Goal: Task Accomplishment & Management: Manage account settings

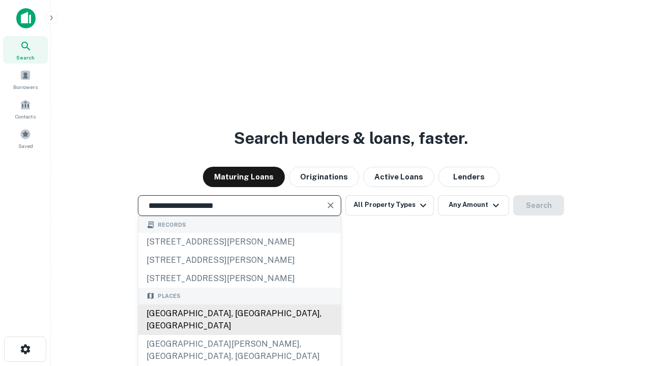
click at [239, 335] on div "[GEOGRAPHIC_DATA], [GEOGRAPHIC_DATA], [GEOGRAPHIC_DATA]" at bounding box center [239, 320] width 202 height 31
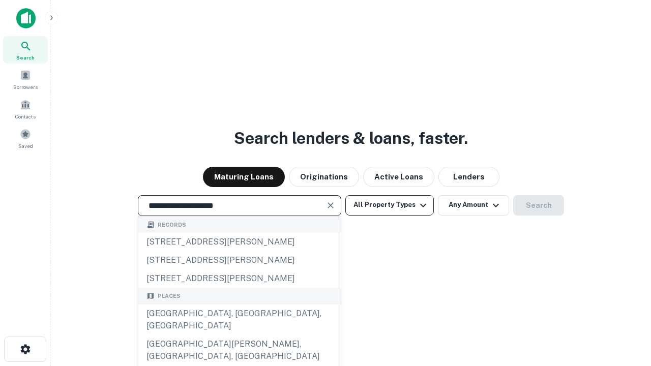
type input "**********"
click at [389, 205] on button "All Property Types" at bounding box center [389, 205] width 88 height 20
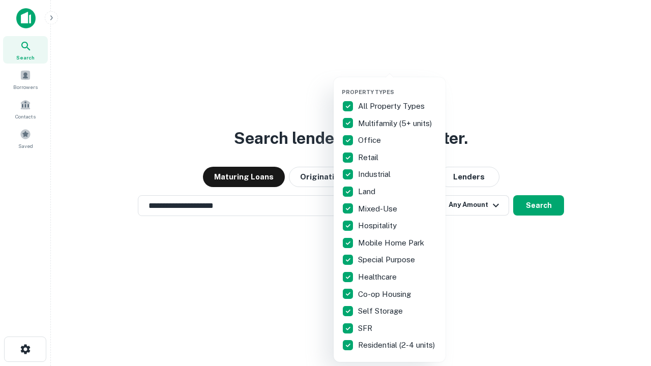
click at [398, 85] on button "button" at bounding box center [398, 85] width 112 height 1
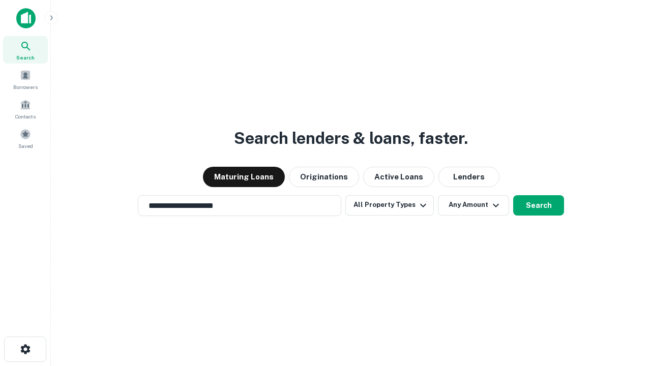
scroll to position [16, 0]
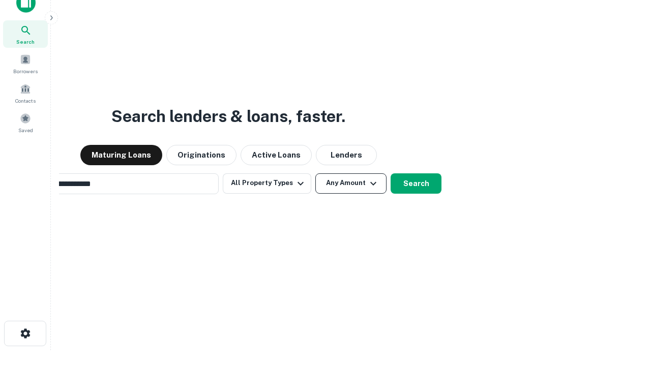
click at [315, 173] on button "Any Amount" at bounding box center [350, 183] width 71 height 20
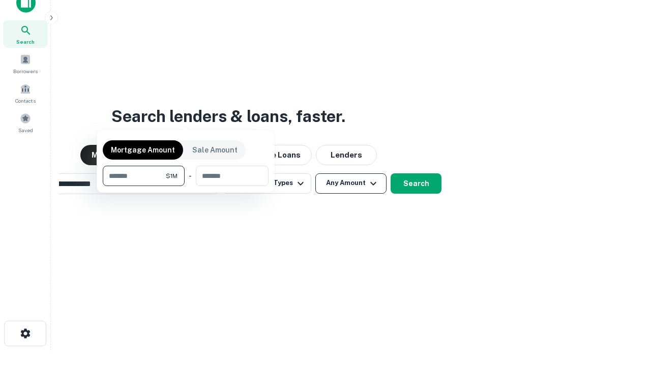
scroll to position [16, 0]
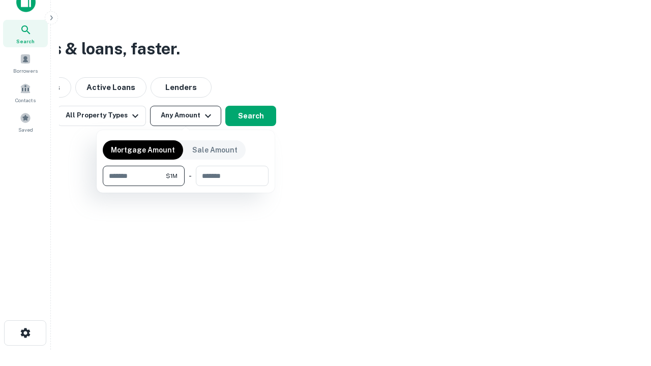
type input "*******"
click at [186, 186] on button "button" at bounding box center [186, 186] width 166 height 1
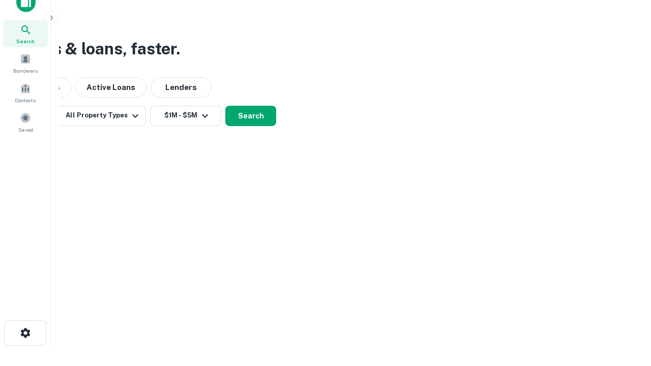
scroll to position [16, 0]
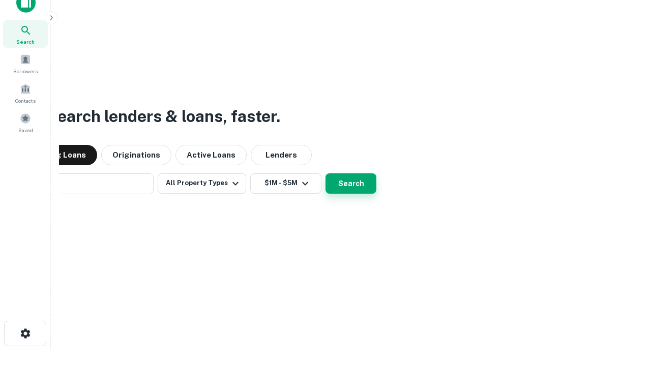
click at [325, 173] on button "Search" at bounding box center [350, 183] width 51 height 20
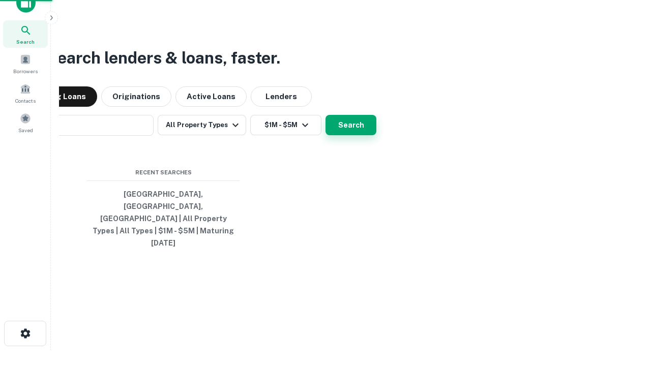
scroll to position [16, 0]
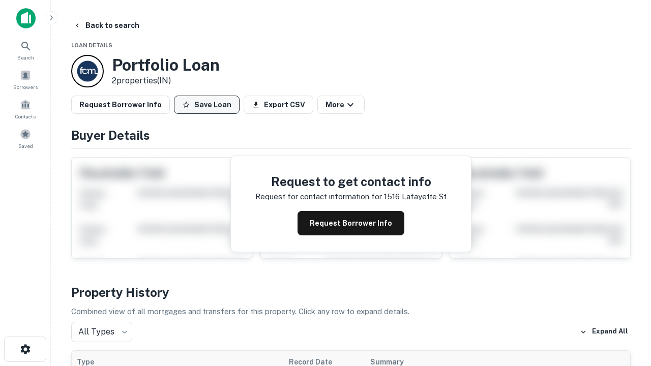
click at [206, 105] on button "Save Loan" at bounding box center [207, 105] width 66 height 18
click at [209, 105] on button "Save Loan" at bounding box center [207, 105] width 66 height 18
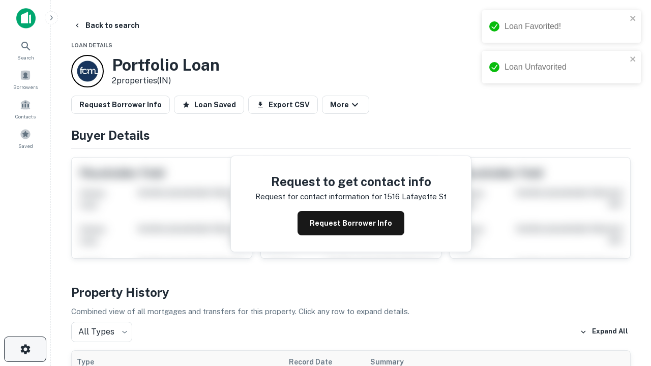
click at [25, 349] on icon "button" at bounding box center [25, 349] width 12 height 12
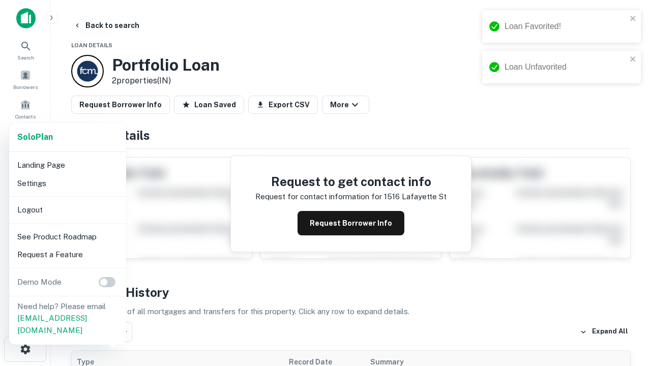
click at [67, 209] on li "Logout" at bounding box center [67, 210] width 109 height 18
